Goal: Transaction & Acquisition: Purchase product/service

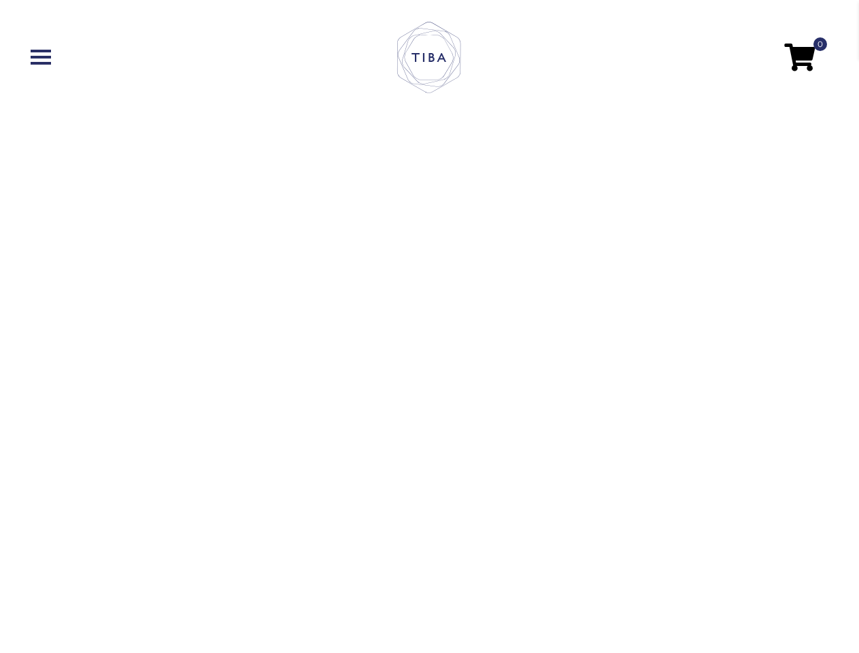
click at [429, 327] on video "[URL][DOMAIN_NAME]" at bounding box center [429, 326] width 859 height 653
click at [800, 56] on span at bounding box center [800, 57] width 31 height 27
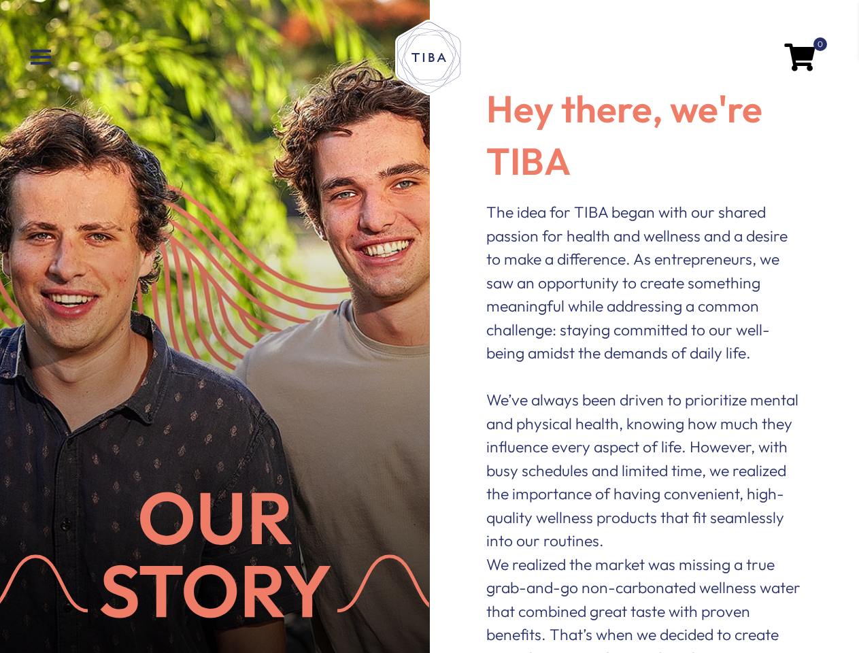
click at [429, 327] on div at bounding box center [215, 326] width 430 height 653
click at [800, 56] on span at bounding box center [800, 57] width 31 height 27
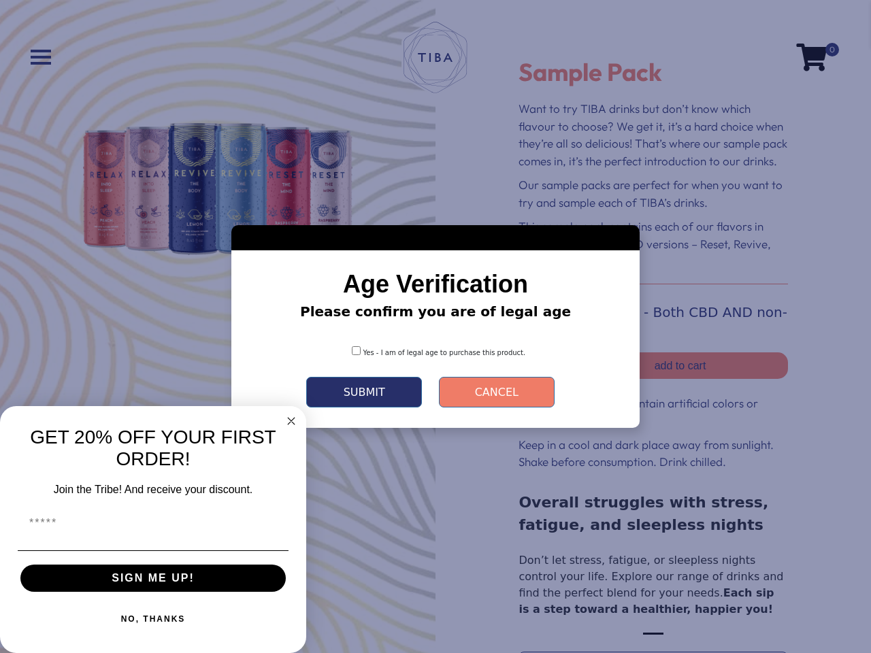
click at [435, 327] on div "Age Verification Please confirm you are of legal age Yes - I am of legal age to…" at bounding box center [435, 326] width 408 height 203
click at [365, 392] on button "Submit" at bounding box center [364, 392] width 116 height 31
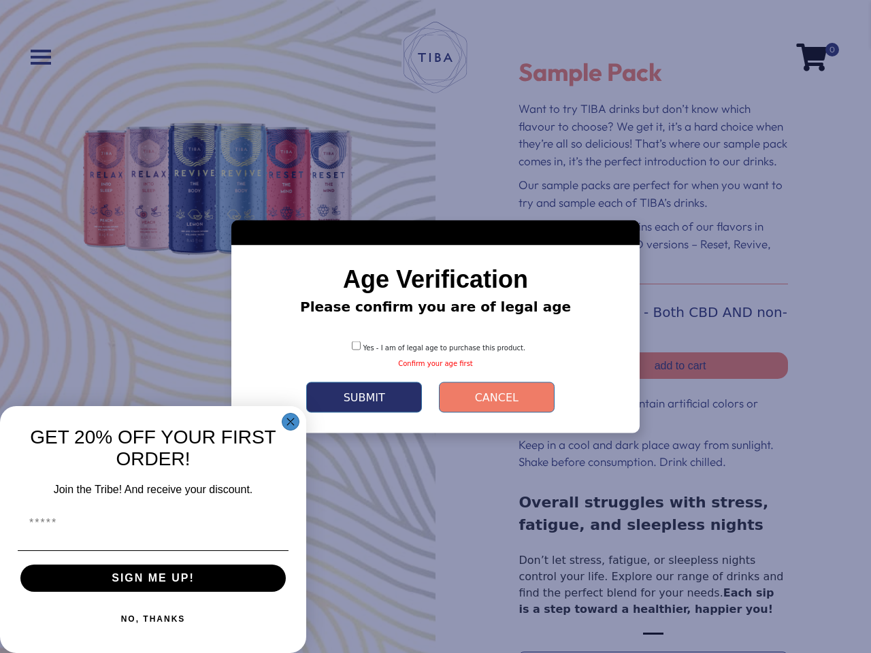
click at [291, 418] on icon "Close dialog" at bounding box center [290, 421] width 7 height 7
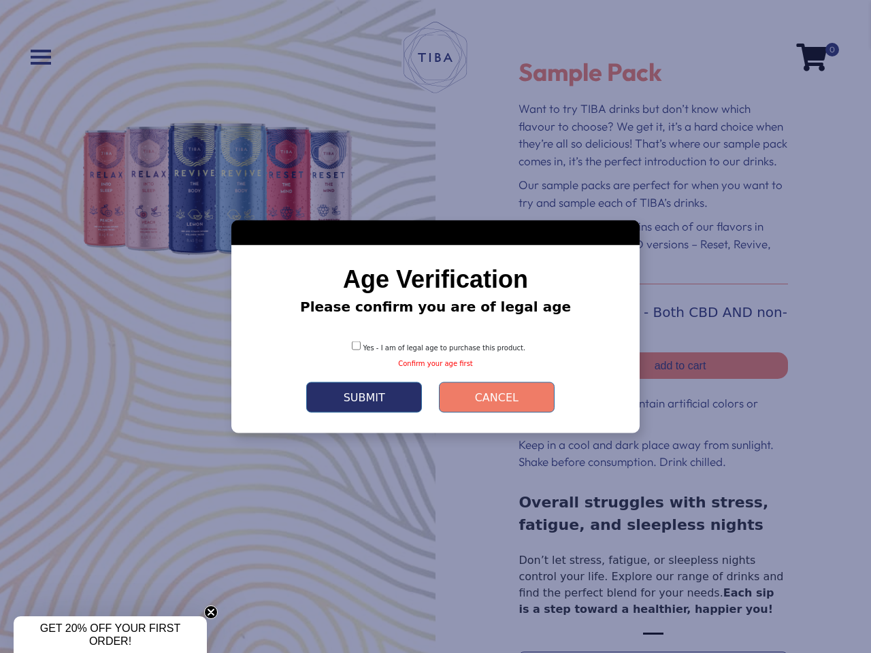
click at [153, 578] on div at bounding box center [435, 326] width 871 height 653
click at [153, 623] on span "GET 20% OFF YOUR FIRST ORDER!" at bounding box center [110, 635] width 141 height 24
